Goal: Browse casually

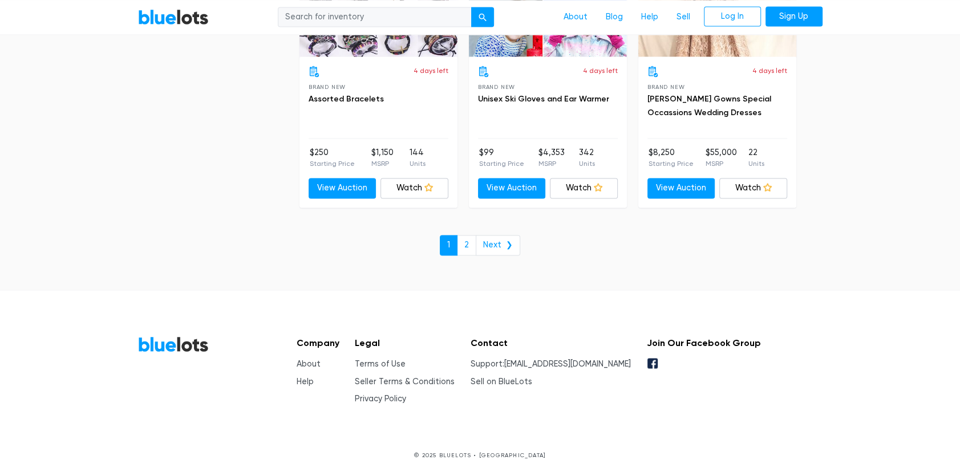
scroll to position [5197, 0]
click at [499, 235] on link "Next ❯" at bounding box center [497, 245] width 44 height 21
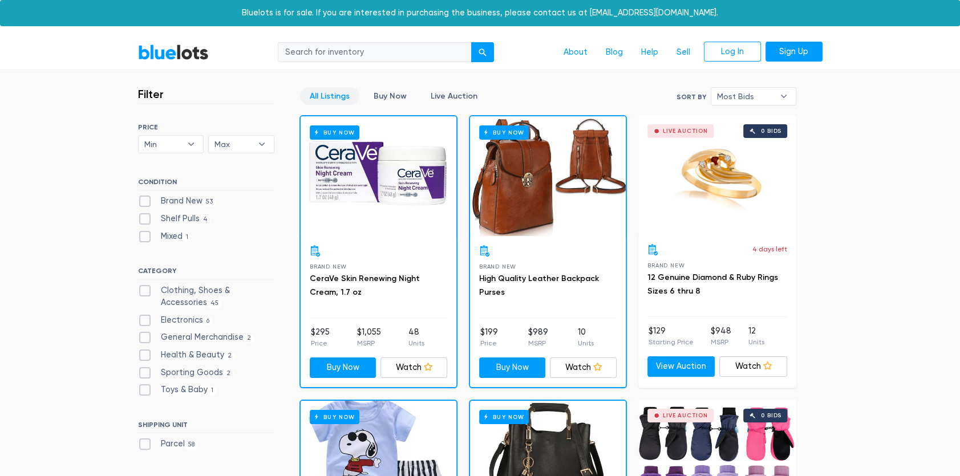
click at [188, 60] on link "BlueLots" at bounding box center [173, 52] width 71 height 17
